Goal: Task Accomplishment & Management: Use online tool/utility

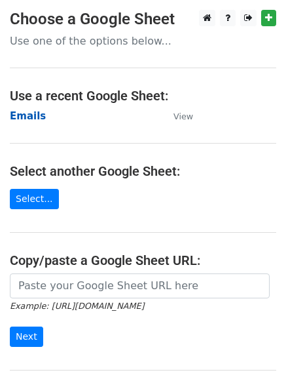
click at [30, 114] on strong "Emails" at bounding box center [28, 116] width 36 height 12
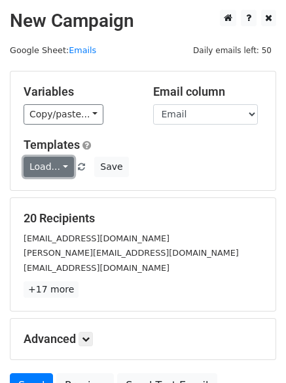
click at [45, 165] on link "Load..." at bounding box center [49, 167] width 50 height 20
click at [62, 198] on link "FCA" at bounding box center [75, 196] width 103 height 21
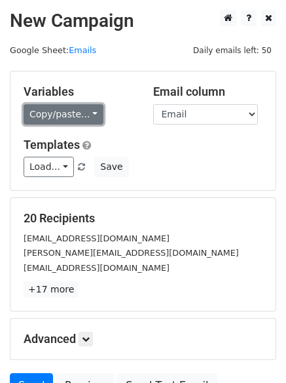
click at [65, 116] on link "Copy/paste..." at bounding box center [64, 114] width 80 height 20
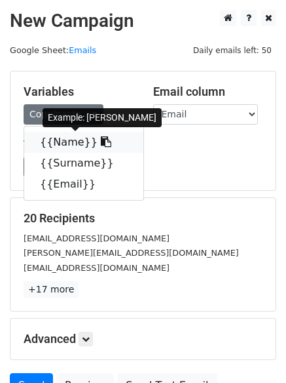
click at [56, 143] on link "{{Name}}" at bounding box center [83, 142] width 119 height 21
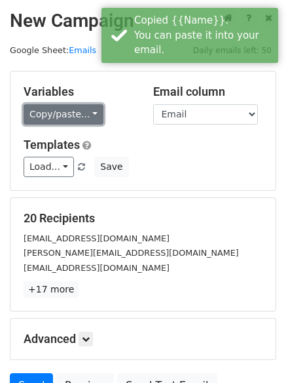
click at [63, 111] on link "Copy/paste..." at bounding box center [64, 114] width 80 height 20
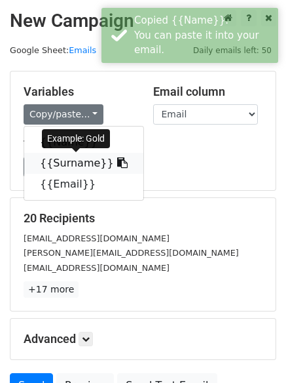
click at [72, 157] on link "{{Surname}}" at bounding box center [83, 163] width 119 height 21
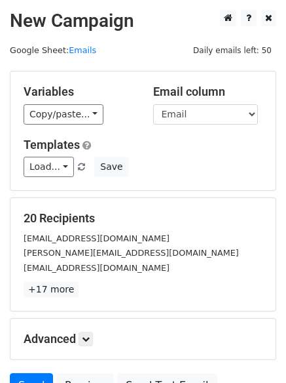
scroll to position [126, 0]
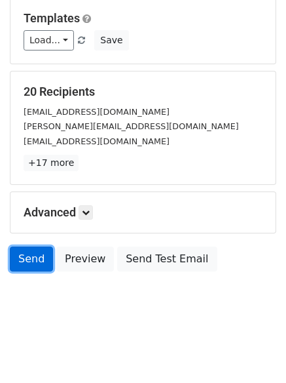
click at [32, 258] on link "Send" at bounding box center [31, 258] width 43 height 25
